Goal: Task Accomplishment & Management: Use online tool/utility

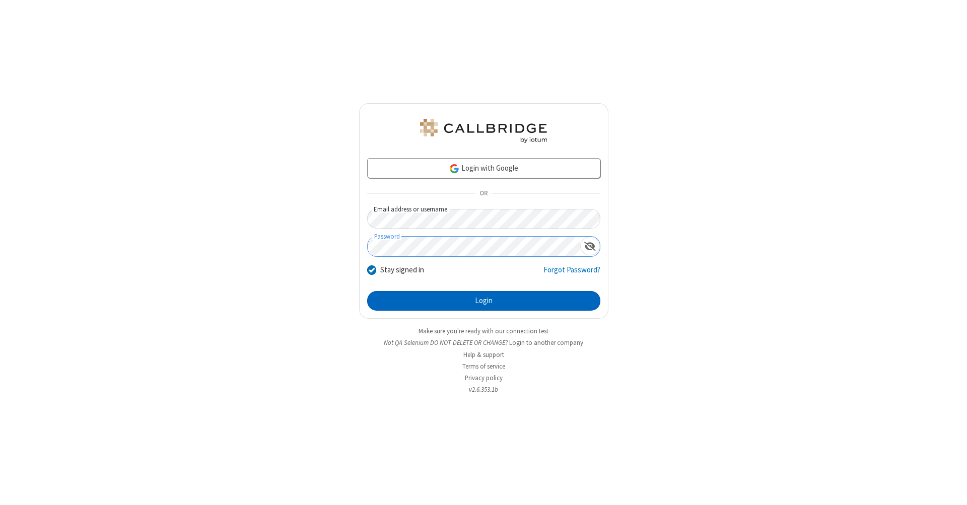
click at [484, 301] on button "Login" at bounding box center [483, 301] width 233 height 20
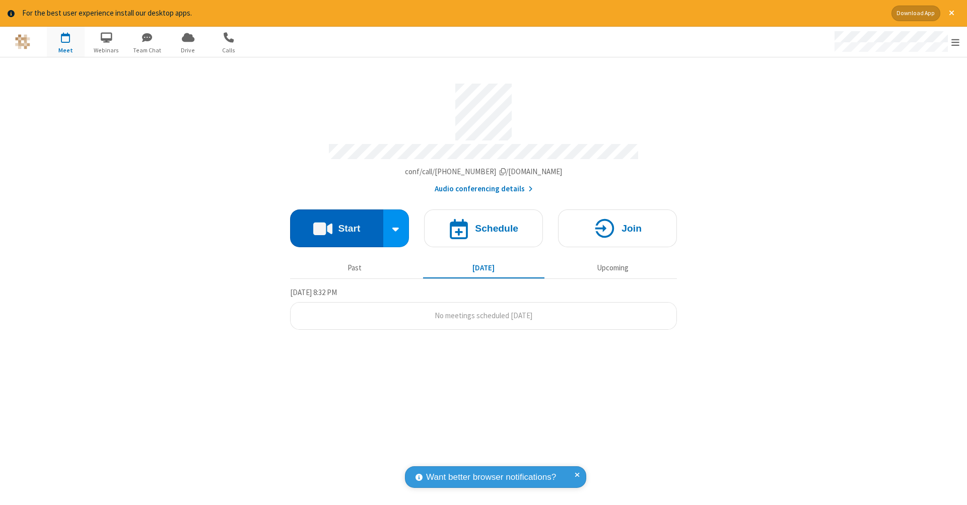
click at [336, 223] on button "Start" at bounding box center [336, 229] width 93 height 38
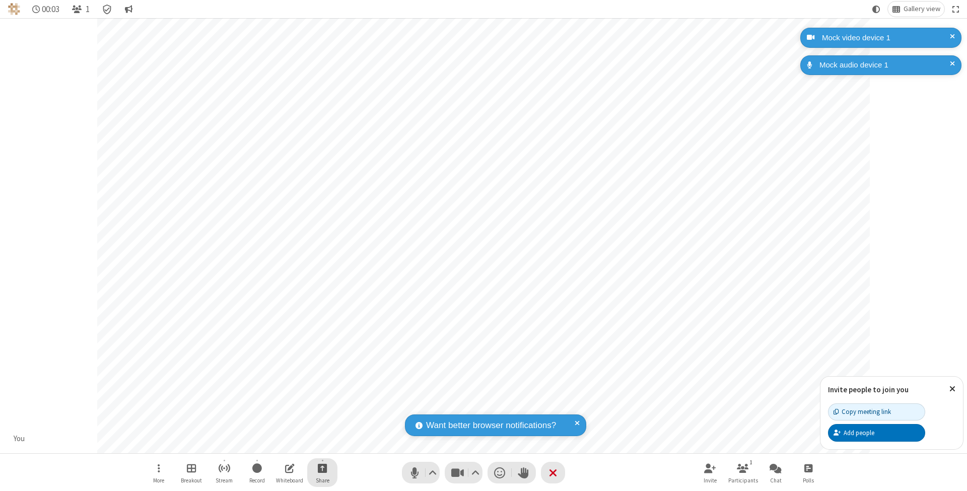
click at [322, 468] on span "Start sharing" at bounding box center [323, 468] width 10 height 13
click at [282, 444] on span "Share my screen" at bounding box center [282, 445] width 12 height 9
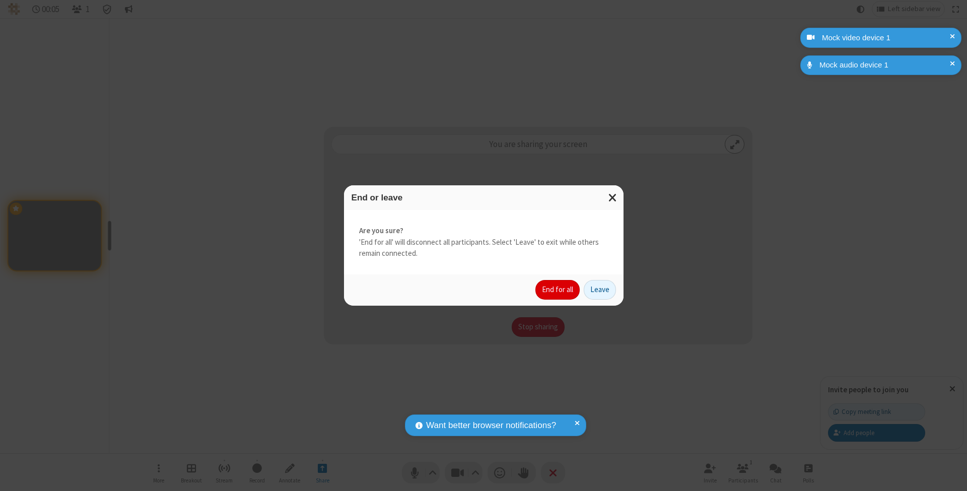
click at [558, 289] on button "End for all" at bounding box center [557, 290] width 44 height 20
